Goal: Task Accomplishment & Management: Manage account settings

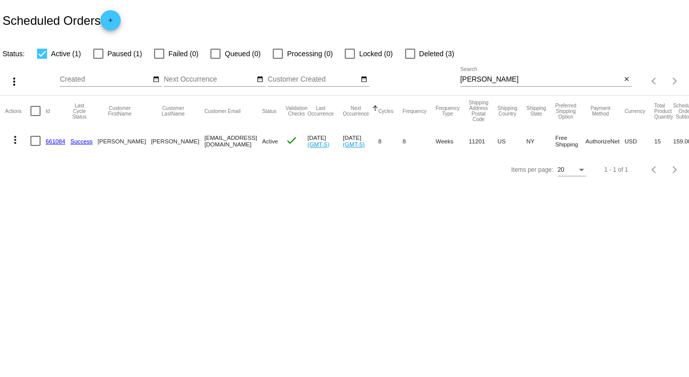
click at [493, 80] on input "[PERSON_NAME]" at bounding box center [540, 80] width 161 height 8
drag, startPoint x: 507, startPoint y: 78, endPoint x: 386, endPoint y: 82, distance: 121.2
click at [388, 81] on div "more_vert Sep Jan Feb Mar [DATE]" at bounding box center [344, 78] width 689 height 36
type input "[PERSON_NAME]"
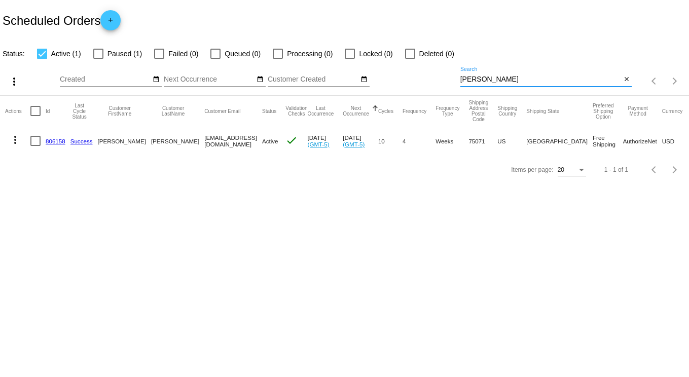
click at [56, 139] on link "806158" at bounding box center [56, 141] width 20 height 7
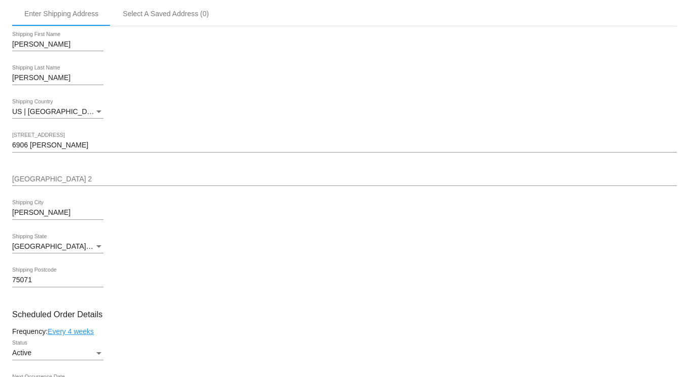
scroll to position [304, 0]
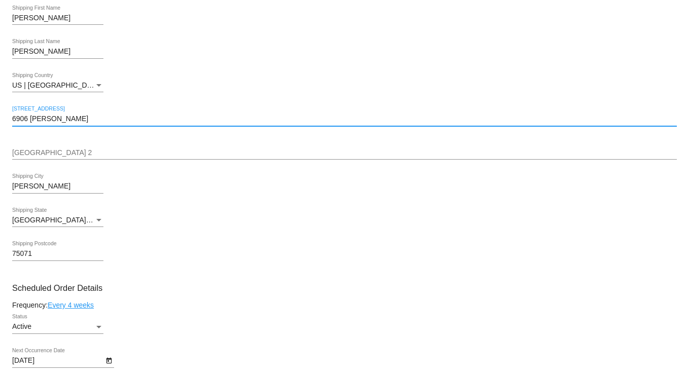
drag, startPoint x: 79, startPoint y: 123, endPoint x: -24, endPoint y: 121, distance: 102.4
click at [0, 121] on html "arrow_back Scheduled Order #806158 Active more_vert Last Processing Cycle ID: 8…" at bounding box center [344, 188] width 689 height 377
paste input "12309 S [PERSON_NAME]"
type input "12309 S [PERSON_NAME]"
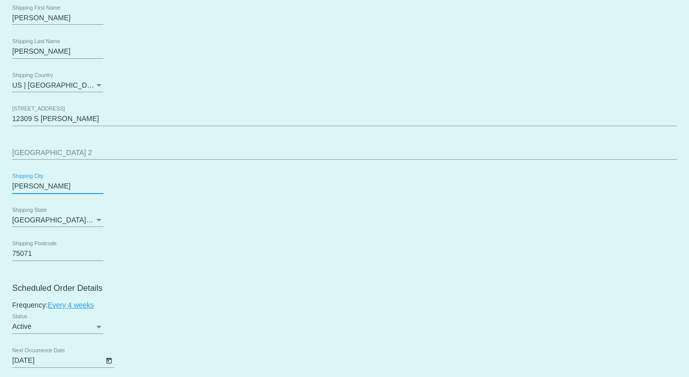
drag, startPoint x: 50, startPoint y: 192, endPoint x: -3, endPoint y: 187, distance: 53.5
click at [0, 187] on html "arrow_back Scheduled Order #806158 Active more_vert Last Processing Cycle ID: 8…" at bounding box center [344, 188] width 689 height 377
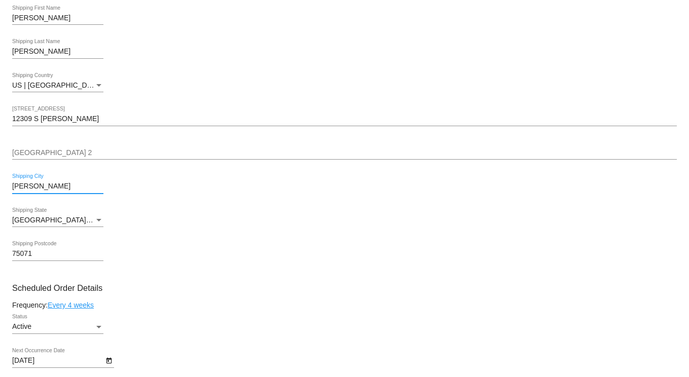
paste input "Olathe"
type input "Olathe"
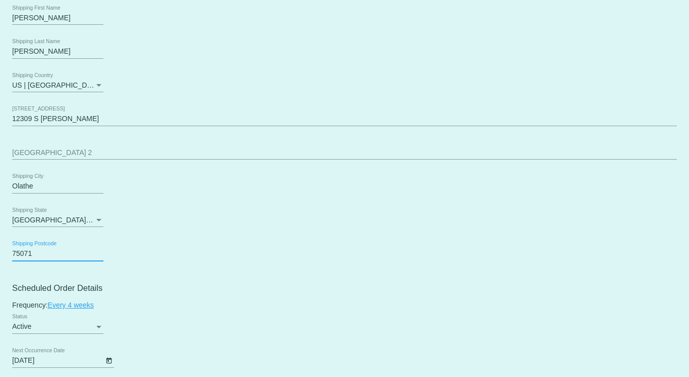
drag, startPoint x: 35, startPoint y: 260, endPoint x: -15, endPoint y: 260, distance: 50.7
click at [0, 260] on html "arrow_back Scheduled Order #806158 Active more_vert Last Processing Cycle ID: 8…" at bounding box center [344, 188] width 689 height 377
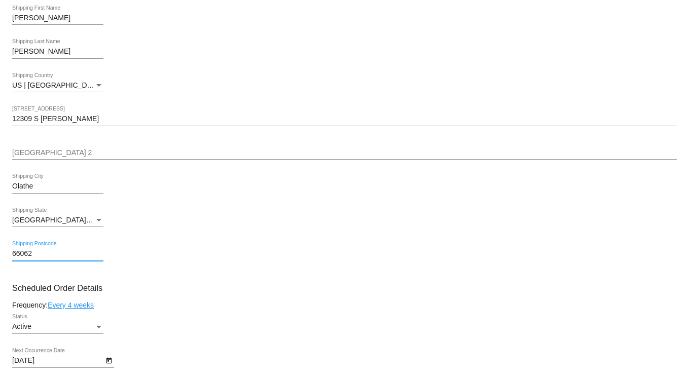
type input "66062"
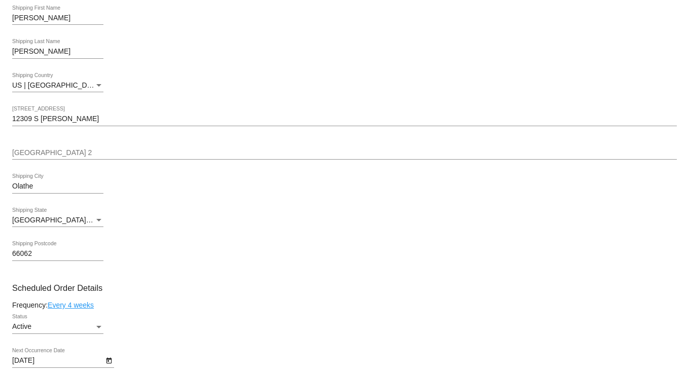
click at [81, 219] on div "[GEOGRAPHIC_DATA] | [US_STATE] Shipping State" at bounding box center [57, 217] width 91 height 20
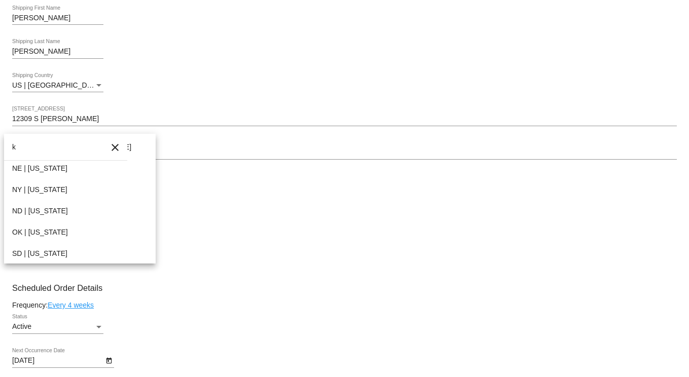
scroll to position [0, 0]
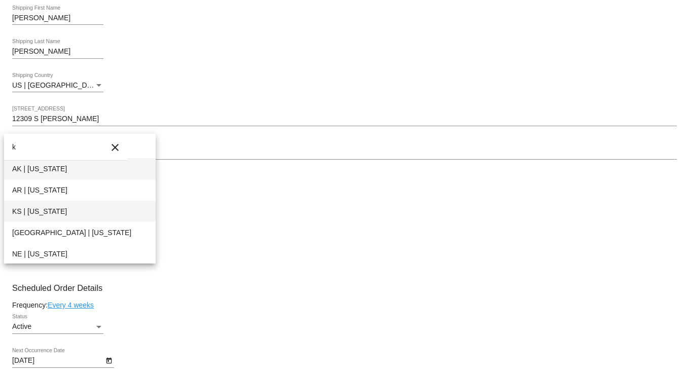
type input "k"
click at [50, 208] on span "KS | [US_STATE]" at bounding box center [79, 211] width 135 height 21
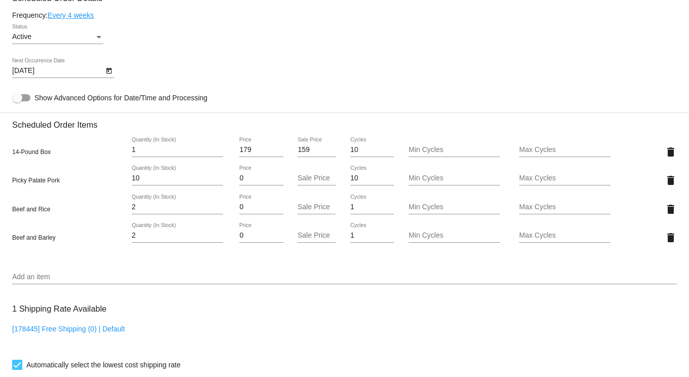
scroll to position [608, 0]
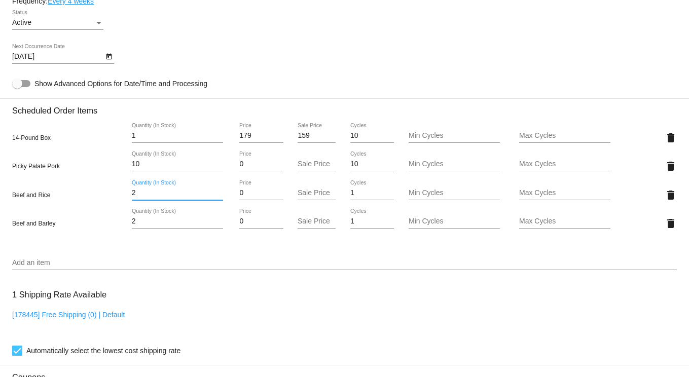
drag, startPoint x: 144, startPoint y: 200, endPoint x: 96, endPoint y: 197, distance: 48.2
click at [96, 197] on div "Beef and Rice 2 Quantity (In Stock) 0 Price Sale Price 1 Cycles Min Cycles Max …" at bounding box center [344, 194] width 664 height 29
type input "5"
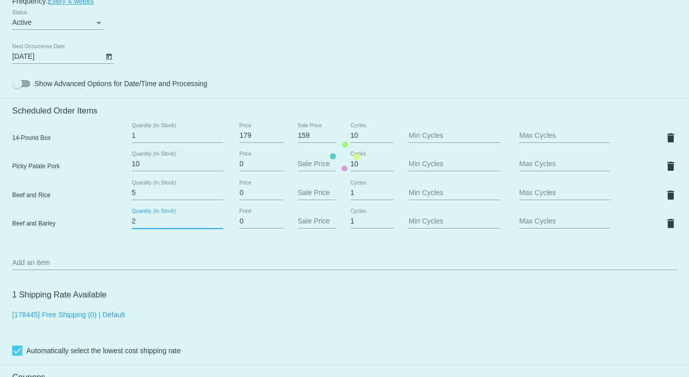
drag, startPoint x: 141, startPoint y: 228, endPoint x: 108, endPoint y: 230, distance: 33.0
click at [108, 230] on mat-card "Customer 5590575: [PERSON_NAME] [EMAIL_ADDRESS][DOMAIN_NAME] Customer Shipping …" at bounding box center [344, 156] width 689 height 1099
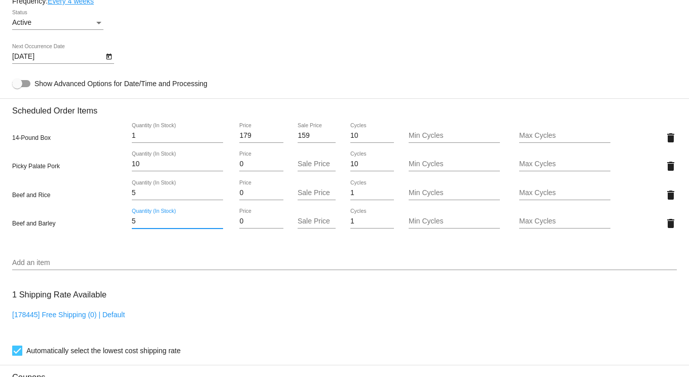
type input "5"
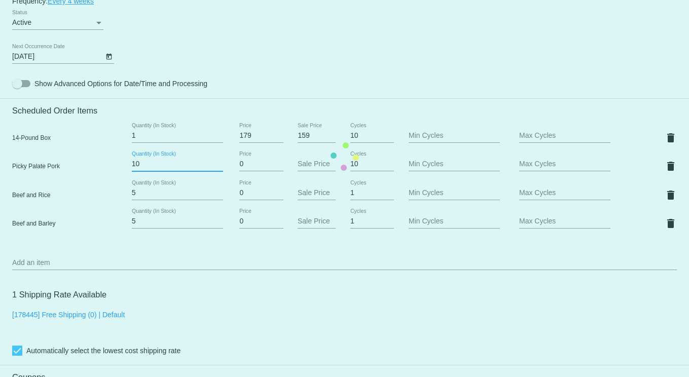
drag, startPoint x: 144, startPoint y: 171, endPoint x: 68, endPoint y: 173, distance: 76.0
click at [79, 169] on mat-card "Customer 5590575: [PERSON_NAME] [EMAIL_ADDRESS][DOMAIN_NAME] Customer Shipping …" at bounding box center [344, 156] width 689 height 1099
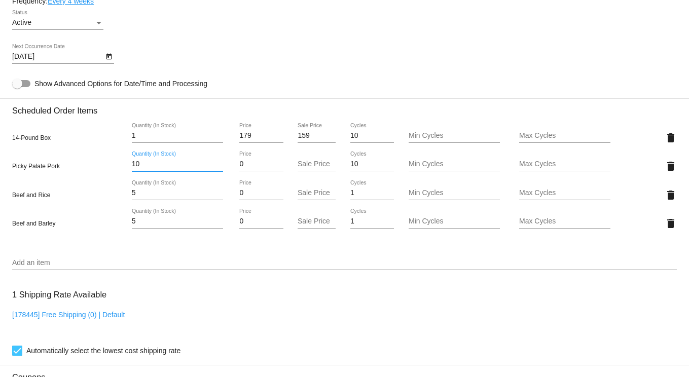
type input "4"
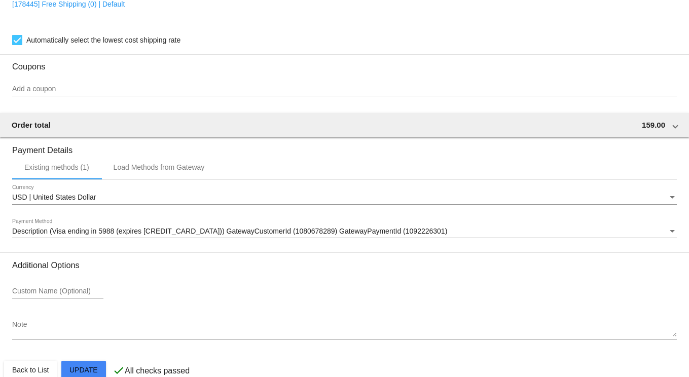
scroll to position [944, 0]
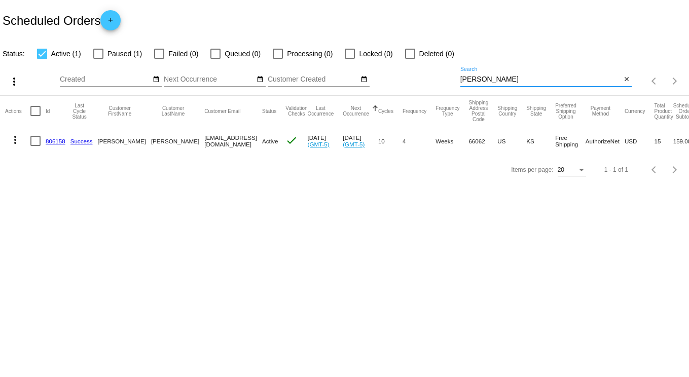
drag, startPoint x: 496, startPoint y: 77, endPoint x: 396, endPoint y: 71, distance: 100.0
click at [402, 72] on div "more_vert Sep Jan Feb Mar [DATE]" at bounding box center [344, 78] width 689 height 36
type input "manor"
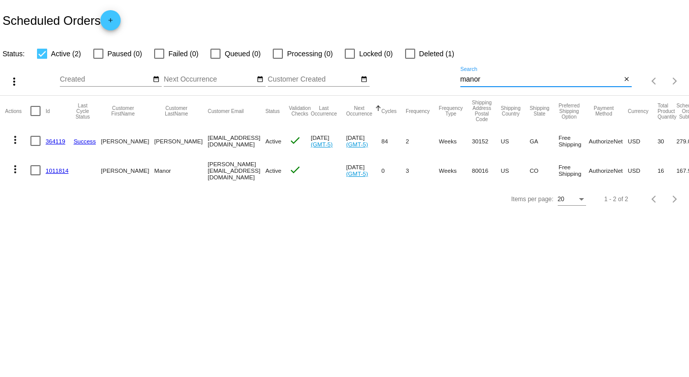
click at [53, 171] on link "1011814" at bounding box center [57, 170] width 23 height 7
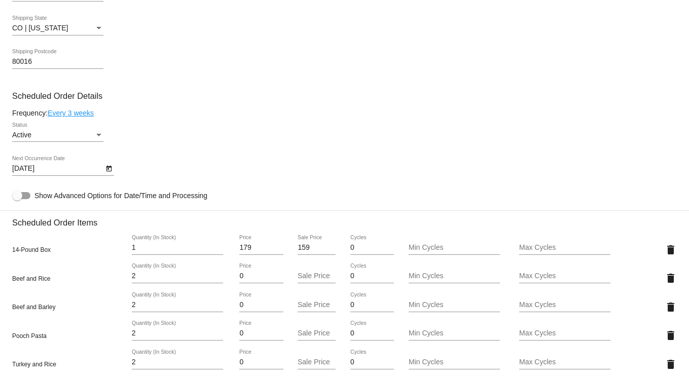
scroll to position [405, 0]
click at [109, 174] on icon "Open calendar" at bounding box center [108, 168] width 7 height 12
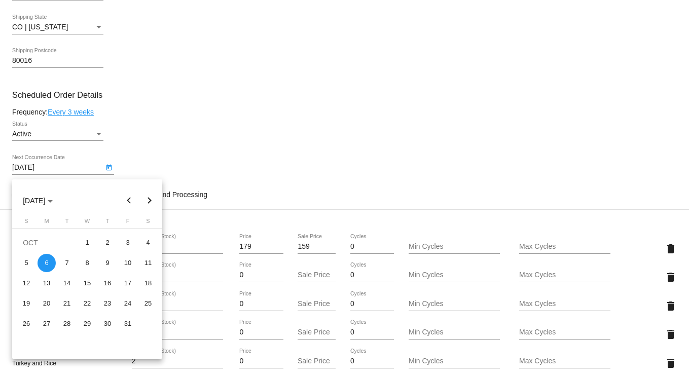
click at [132, 203] on button "Previous month" at bounding box center [129, 201] width 20 height 20
click at [131, 302] on div "19" at bounding box center [128, 303] width 18 height 18
type input "[DATE]"
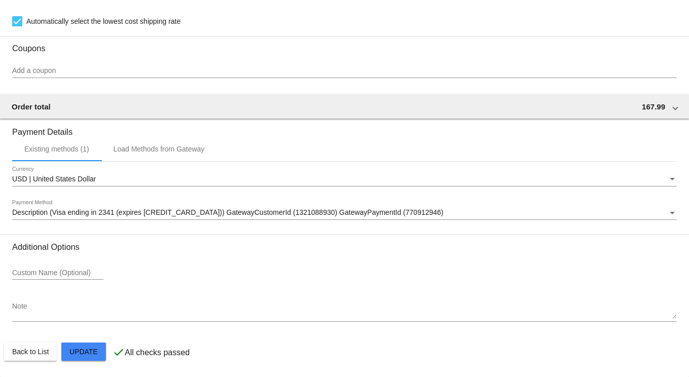
scroll to position [995, 0]
